Goal: Task Accomplishment & Management: Manage account settings

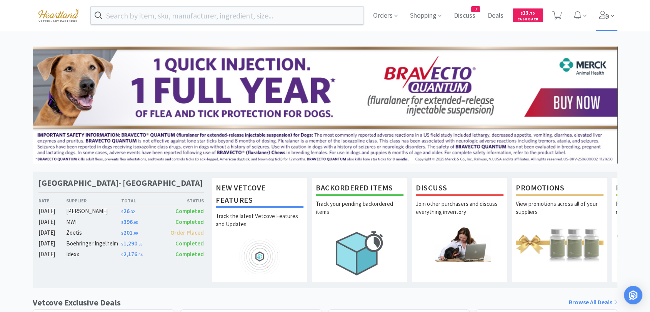
click at [606, 14] on icon at bounding box center [604, 15] width 10 height 8
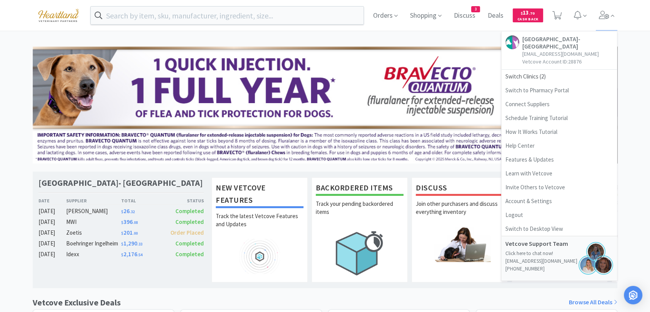
click at [416, 42] on div "Orders Shopping Discuss Discuss 3 Deals Deals $ 13 . [STREET_ADDRESS][GEOGRAPHI…" at bounding box center [325, 316] width 650 height 632
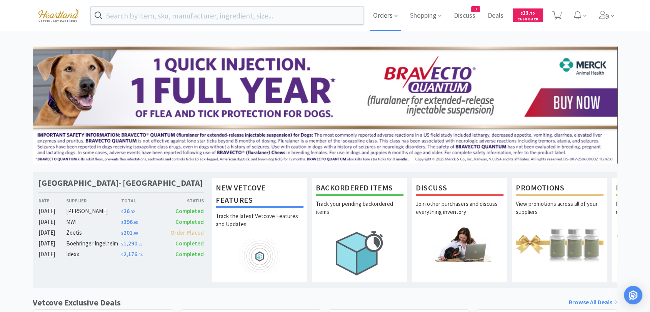
click at [379, 16] on span "Orders" at bounding box center [385, 15] width 31 height 31
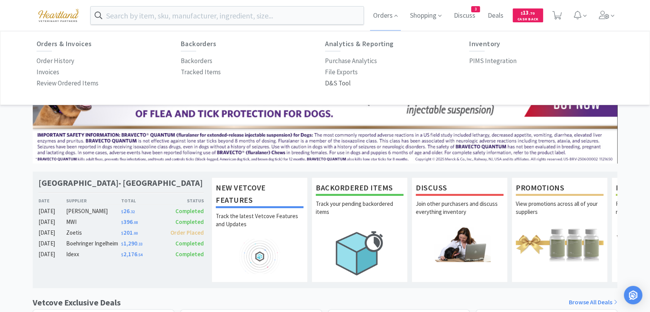
click at [330, 85] on p "D&S Tool" at bounding box center [338, 83] width 26 height 10
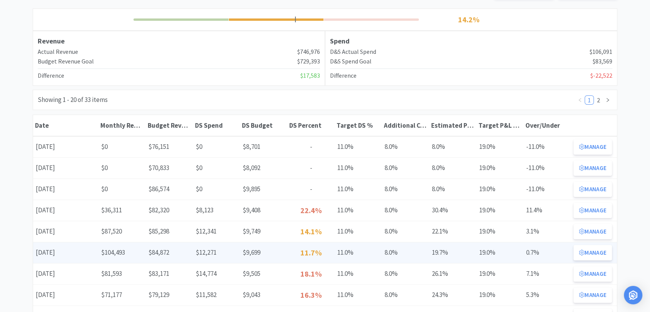
scroll to position [128, 0]
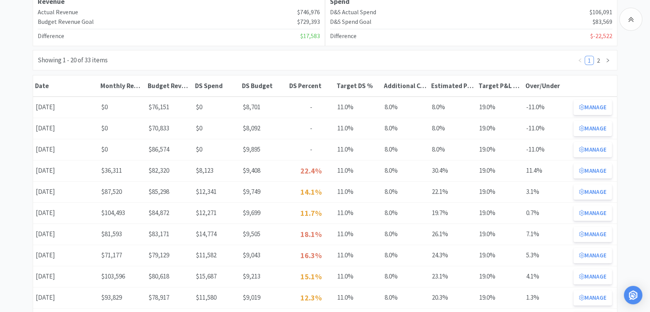
click at [581, 168] on icon at bounding box center [581, 171] width 5 height 6
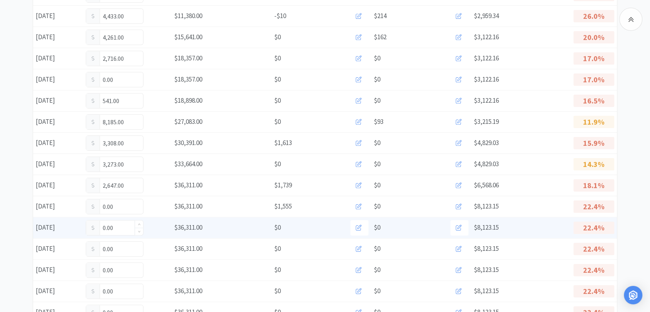
scroll to position [171, 0]
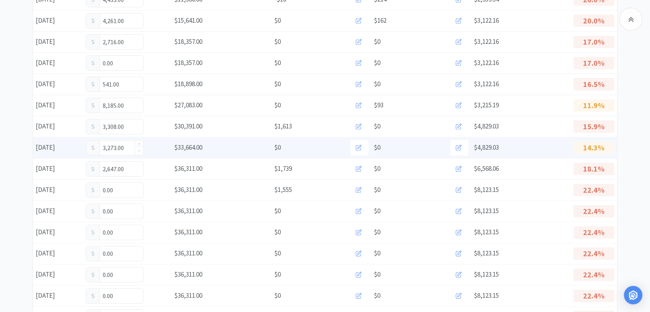
type input "3,272"
click at [142, 148] on span "Decrease Value" at bounding box center [139, 150] width 8 height 9
click at [127, 146] on input "3,272.00" at bounding box center [114, 147] width 57 height 15
type input "3,700"
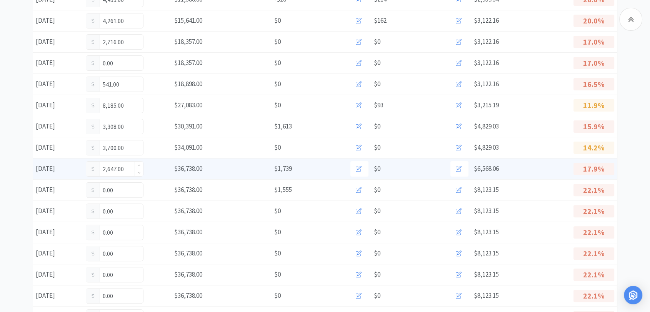
click at [125, 167] on input "2,647.00" at bounding box center [114, 168] width 57 height 15
type input "2,955"
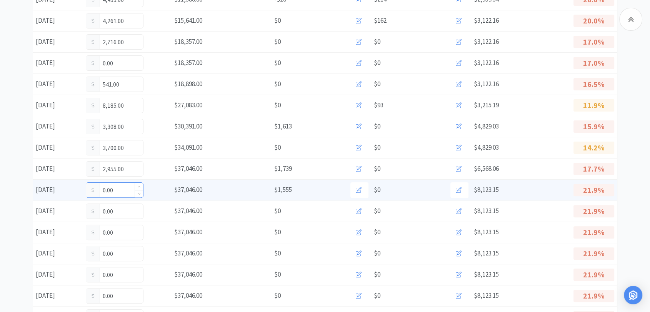
click at [123, 190] on input "0.00" at bounding box center [114, 190] width 57 height 15
type input "0"
type input "2,549"
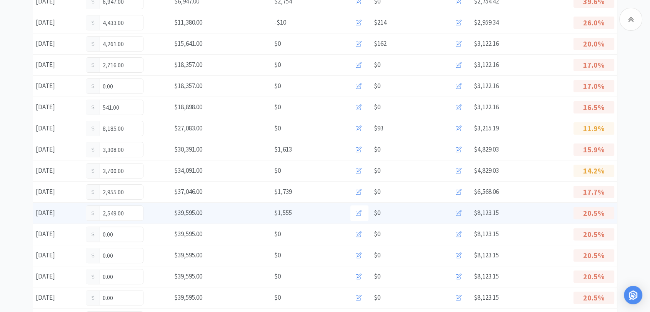
scroll to position [0, 0]
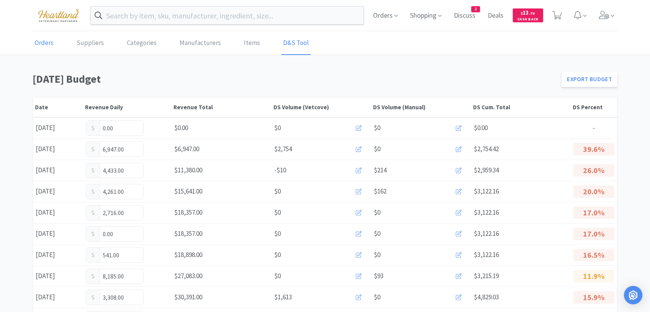
click at [49, 43] on link "Orders" at bounding box center [44, 43] width 23 height 23
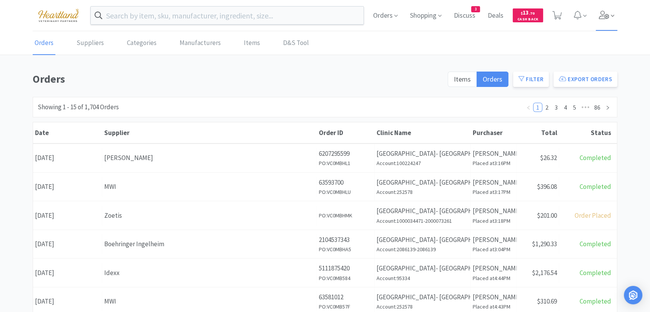
click at [604, 15] on icon at bounding box center [604, 15] width 11 height 8
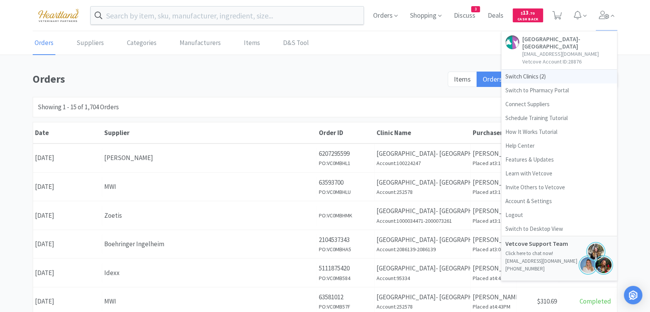
click at [509, 77] on span "Switch Clinics ( 2 )" at bounding box center [558, 77] width 115 height 14
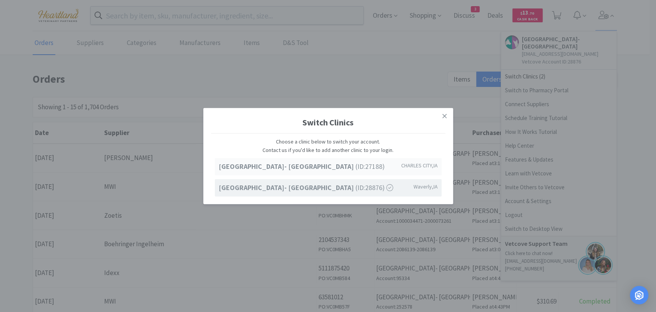
click at [305, 168] on strong "[GEOGRAPHIC_DATA]- [GEOGRAPHIC_DATA]" at bounding box center [287, 166] width 137 height 9
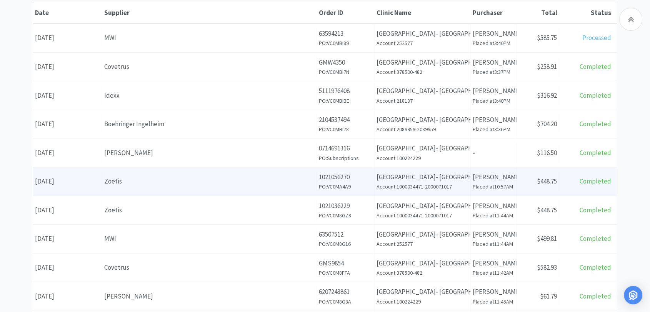
scroll to position [128, 0]
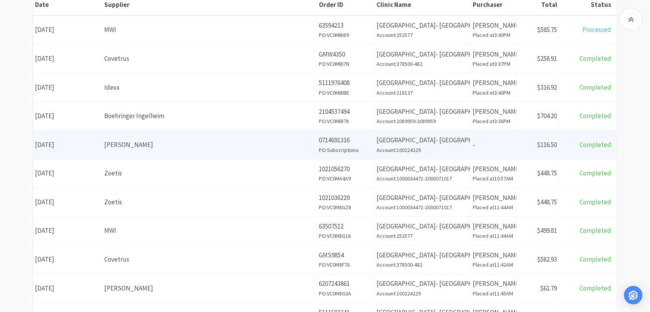
click at [415, 153] on h6 "Account: 100224229" at bounding box center [422, 150] width 92 height 8
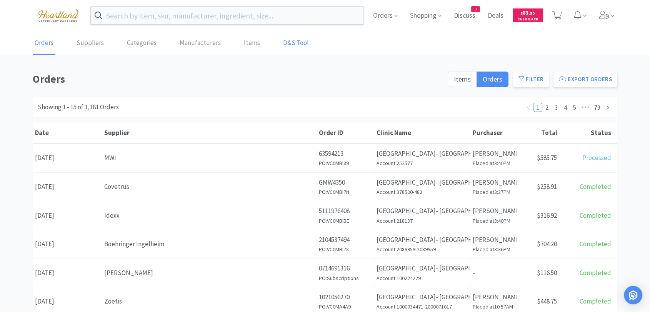
click at [302, 42] on link "D&S Tool" at bounding box center [296, 43] width 30 height 23
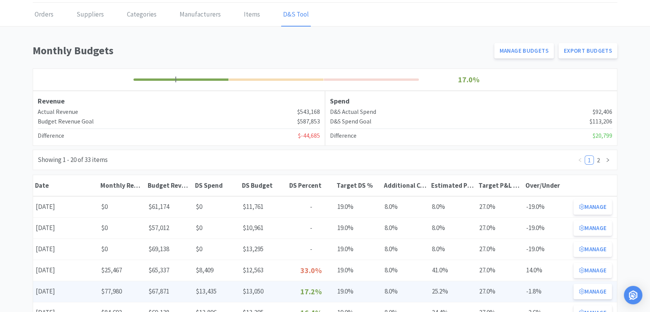
scroll to position [43, 0]
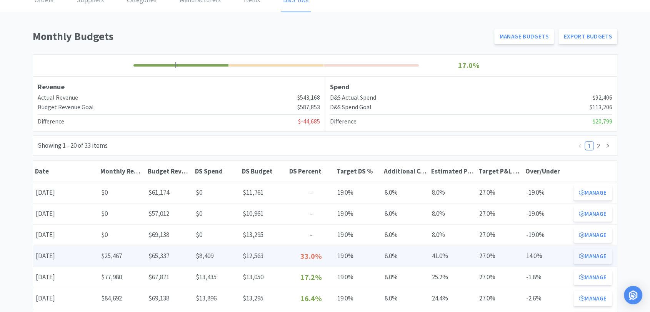
click at [594, 256] on button "Manage" at bounding box center [592, 255] width 38 height 15
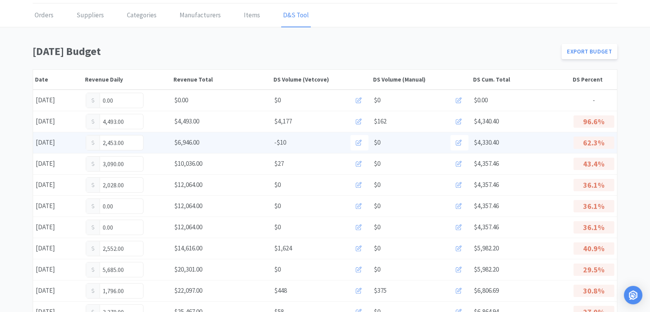
scroll to position [43, 0]
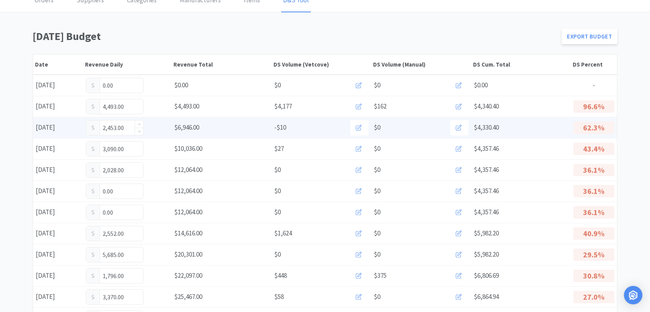
drag, startPoint x: 130, startPoint y: 131, endPoint x: 134, endPoint y: 128, distance: 4.5
click at [130, 131] on input "2,453.00" at bounding box center [114, 127] width 57 height 15
type input "2,621"
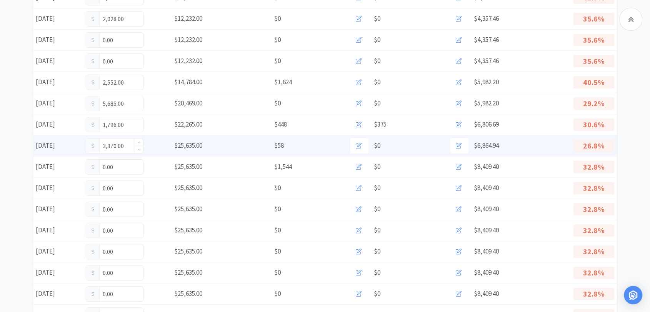
scroll to position [213, 0]
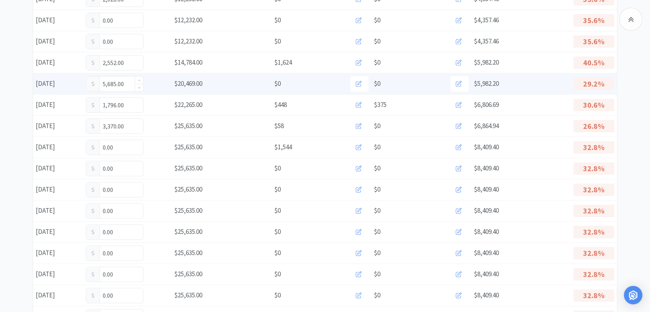
click at [127, 83] on input "5,685.00" at bounding box center [114, 84] width 57 height 15
type input "5,907"
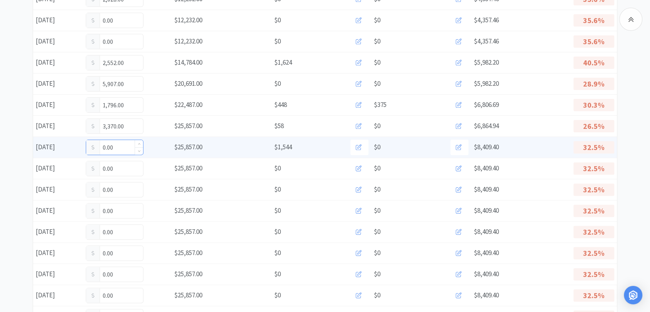
click at [122, 148] on input "0.00" at bounding box center [114, 147] width 57 height 15
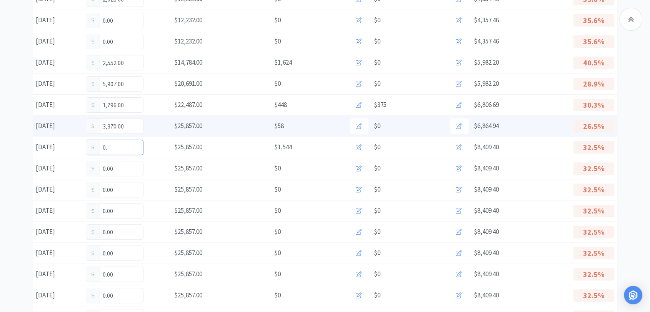
type input "0"
type input "2,865"
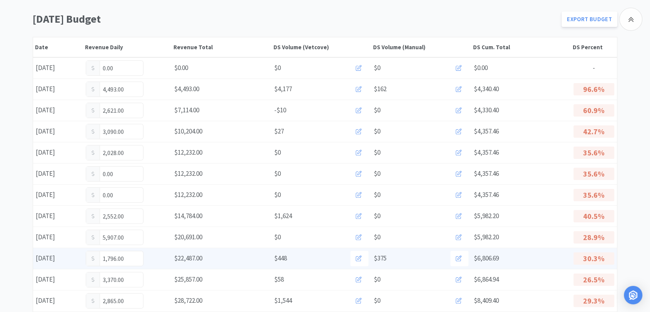
scroll to position [0, 0]
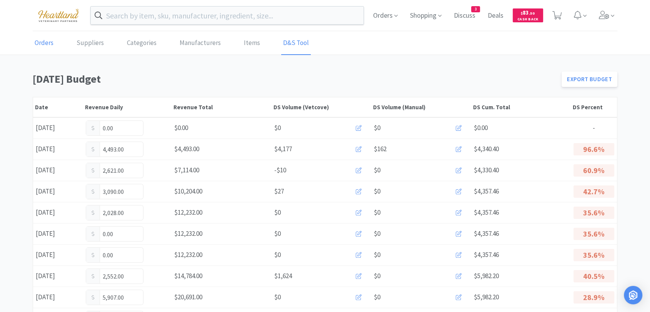
click at [42, 45] on link "Orders" at bounding box center [44, 43] width 23 height 23
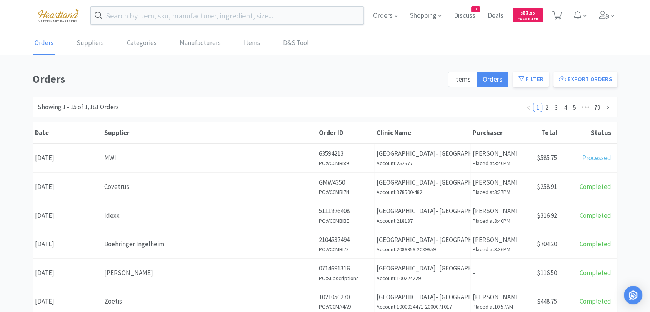
click at [444, 20] on span "Shopping" at bounding box center [426, 15] width 38 height 31
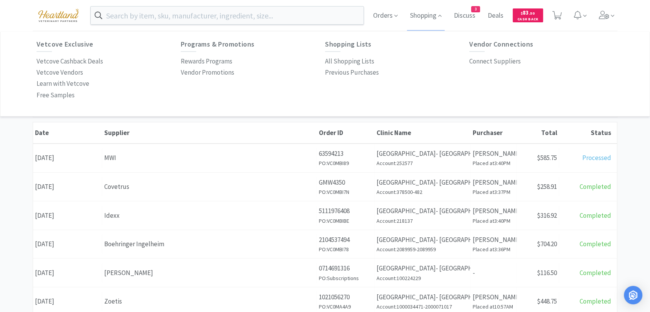
click at [475, 12] on span "3" at bounding box center [475, 9] width 8 height 5
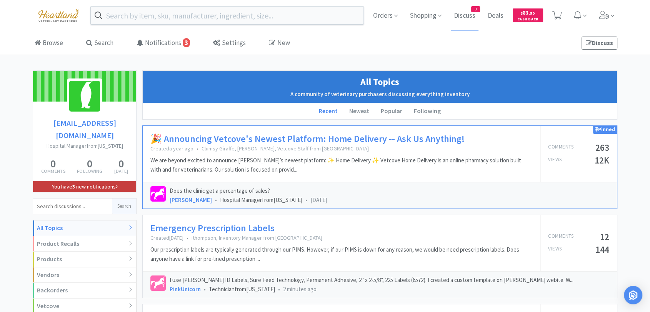
click at [90, 181] on link "You have 3 new notifications" at bounding box center [84, 186] width 103 height 11
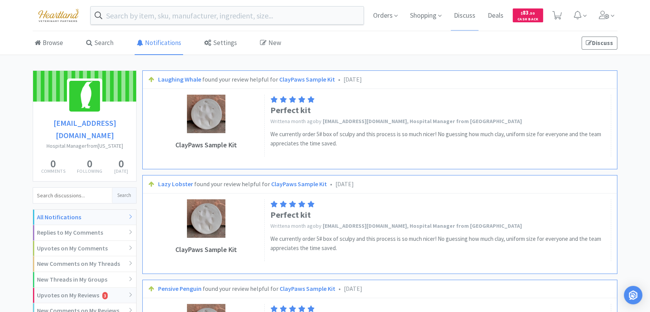
click at [77, 288] on div "Upvotes on My Reviews 3" at bounding box center [84, 296] width 103 height 16
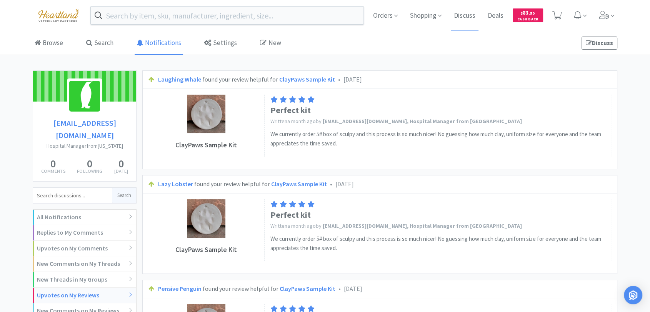
click at [62, 19] on img at bounding box center [59, 15] width 52 height 21
